Goal: Task Accomplishment & Management: Manage account settings

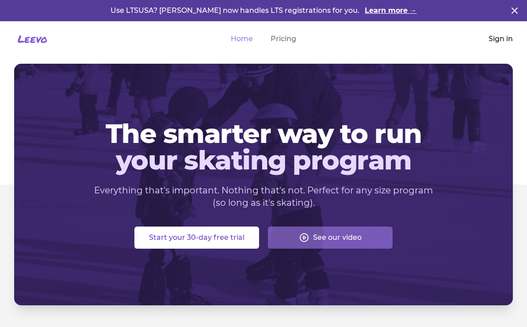
click at [501, 36] on link "Sign in" at bounding box center [501, 39] width 24 height 11
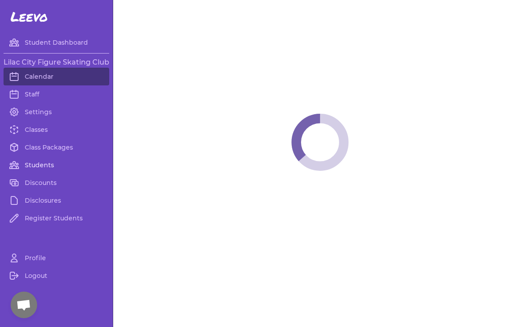
click at [41, 164] on link "Students" at bounding box center [57, 165] width 106 height 18
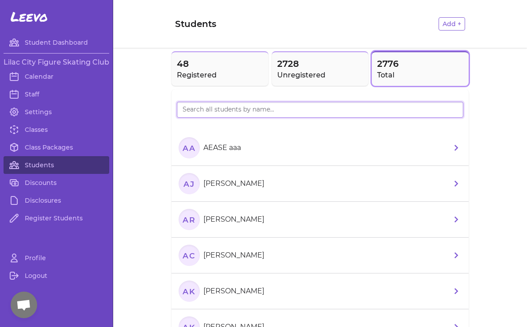
click at [195, 118] on input "search" at bounding box center [320, 110] width 286 height 16
paste input "Averie"
type input "Averie"
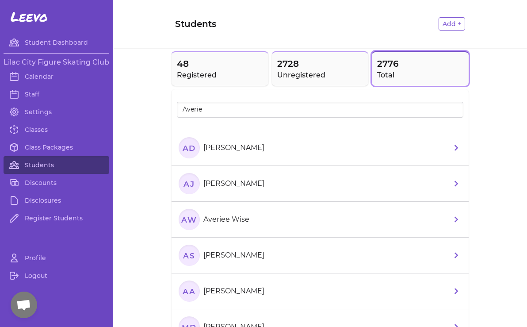
click at [242, 187] on p "[PERSON_NAME]" at bounding box center [233, 183] width 61 height 11
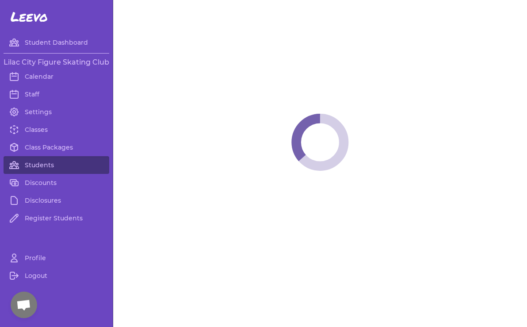
select select "WA"
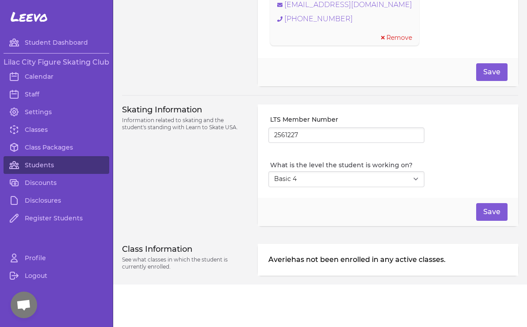
scroll to position [701, 0]
select select "5"
click at [502, 212] on button "Save" at bounding box center [491, 212] width 31 height 18
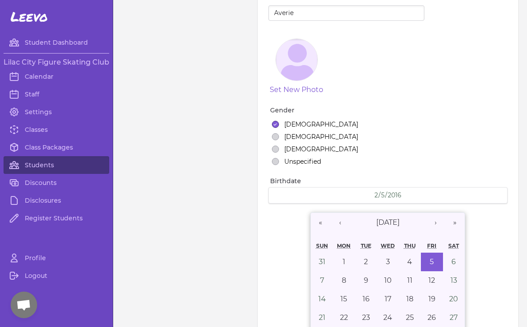
scroll to position [72, 0]
click at [39, 127] on link "Classes" at bounding box center [57, 130] width 106 height 18
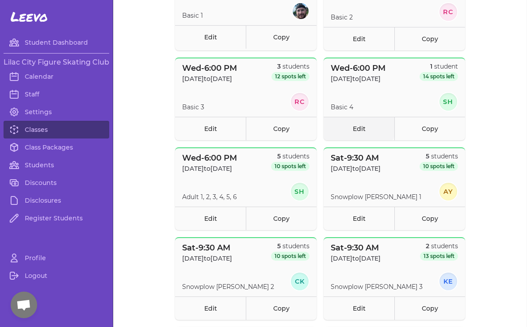
scroll to position [331, 0]
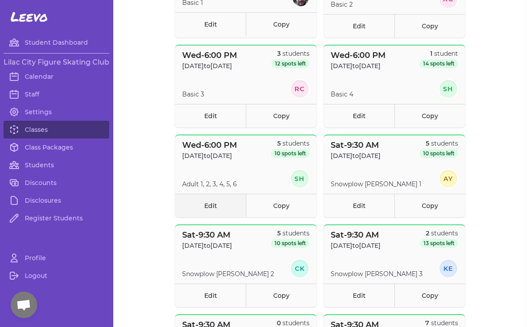
click at [200, 214] on link "Edit" at bounding box center [210, 205] width 71 height 23
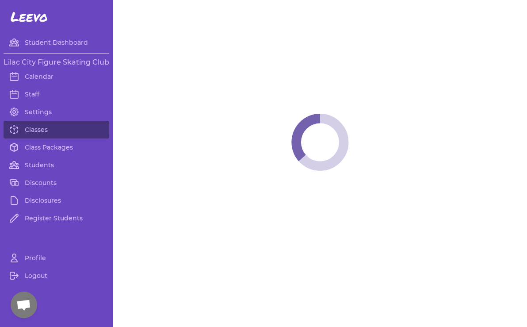
select select "3"
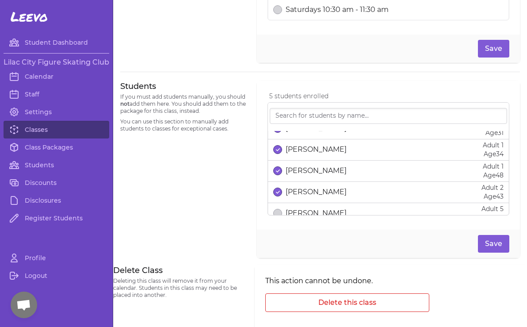
scroll to position [39, 0]
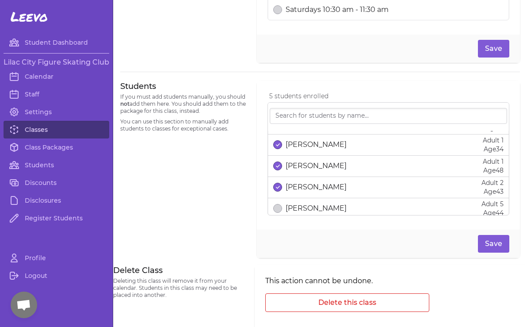
click at [39, 128] on link "Classes" at bounding box center [57, 130] width 106 height 18
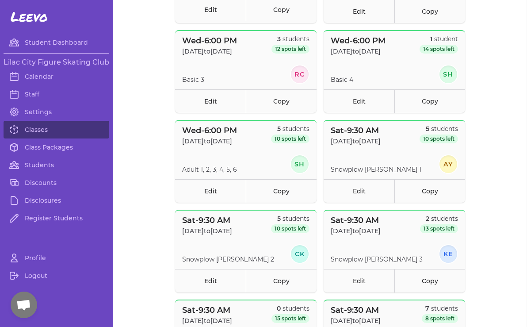
scroll to position [362, 0]
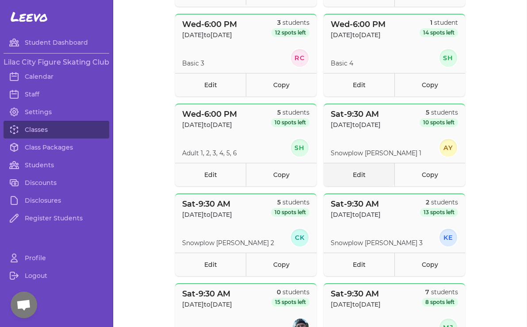
click at [363, 171] on link "Edit" at bounding box center [359, 174] width 71 height 23
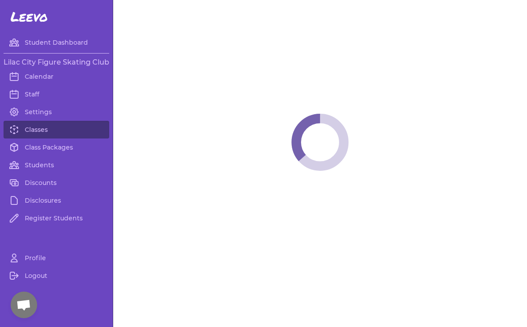
select select "6"
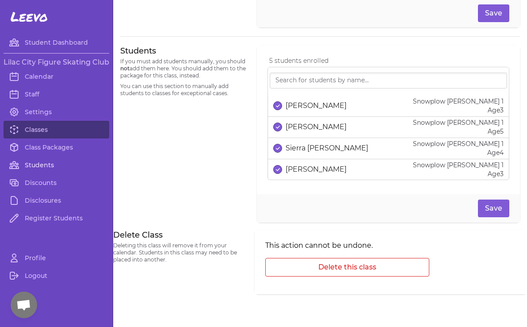
click at [37, 164] on link "Students" at bounding box center [57, 165] width 106 height 18
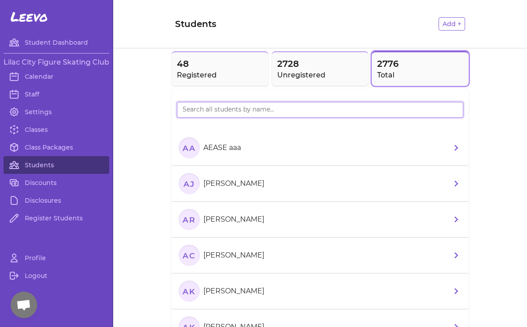
click at [251, 114] on input "search" at bounding box center [320, 110] width 286 height 16
type input "thorin"
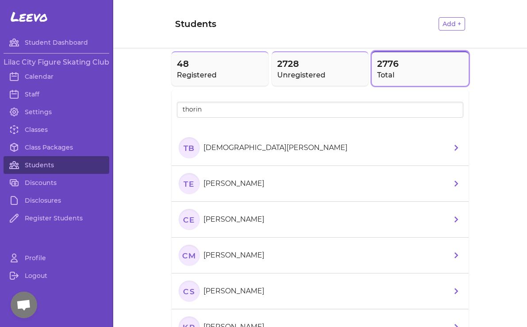
click at [239, 185] on p "[PERSON_NAME]" at bounding box center [233, 183] width 61 height 11
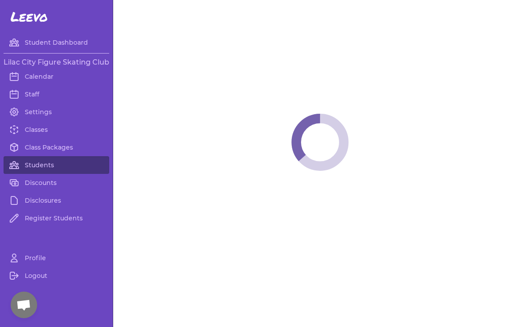
select select "WA"
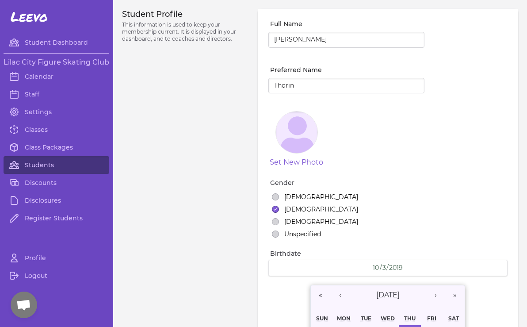
select select "1"
click at [57, 151] on link "Class Packages" at bounding box center [57, 147] width 106 height 18
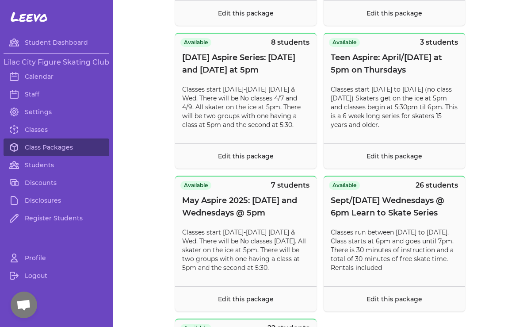
scroll to position [7382, 0]
